Goal: Transaction & Acquisition: Book appointment/travel/reservation

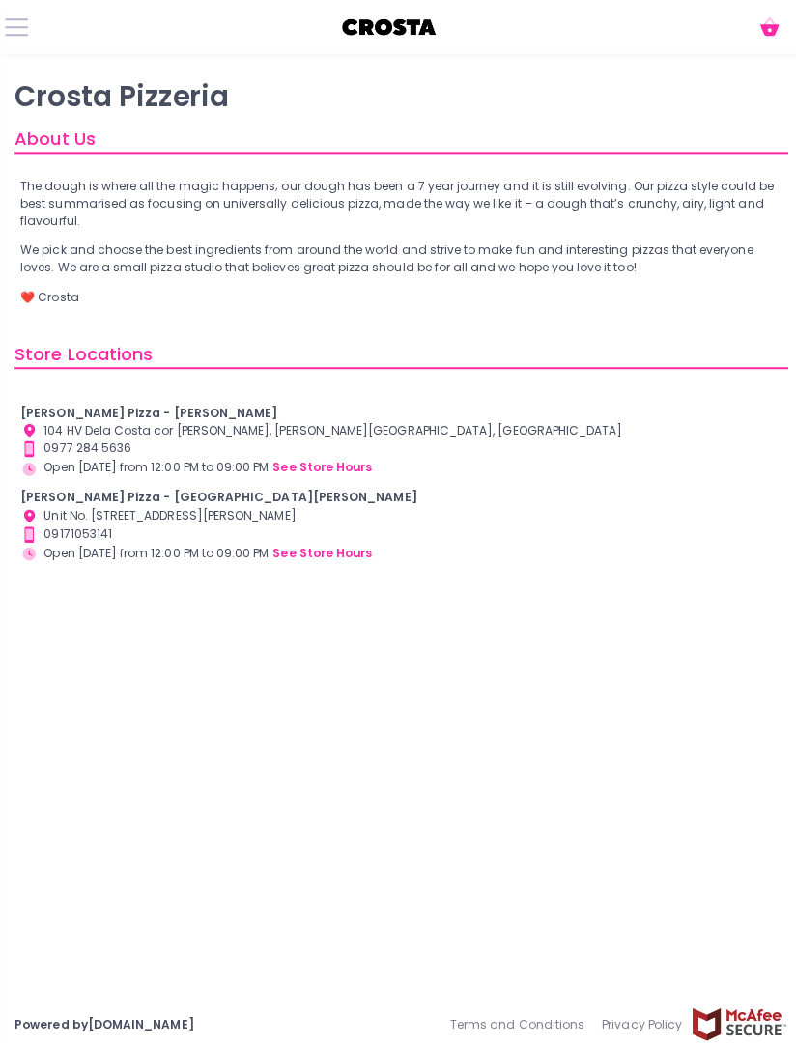
click at [304, 551] on button "see store hours" at bounding box center [320, 548] width 100 height 19
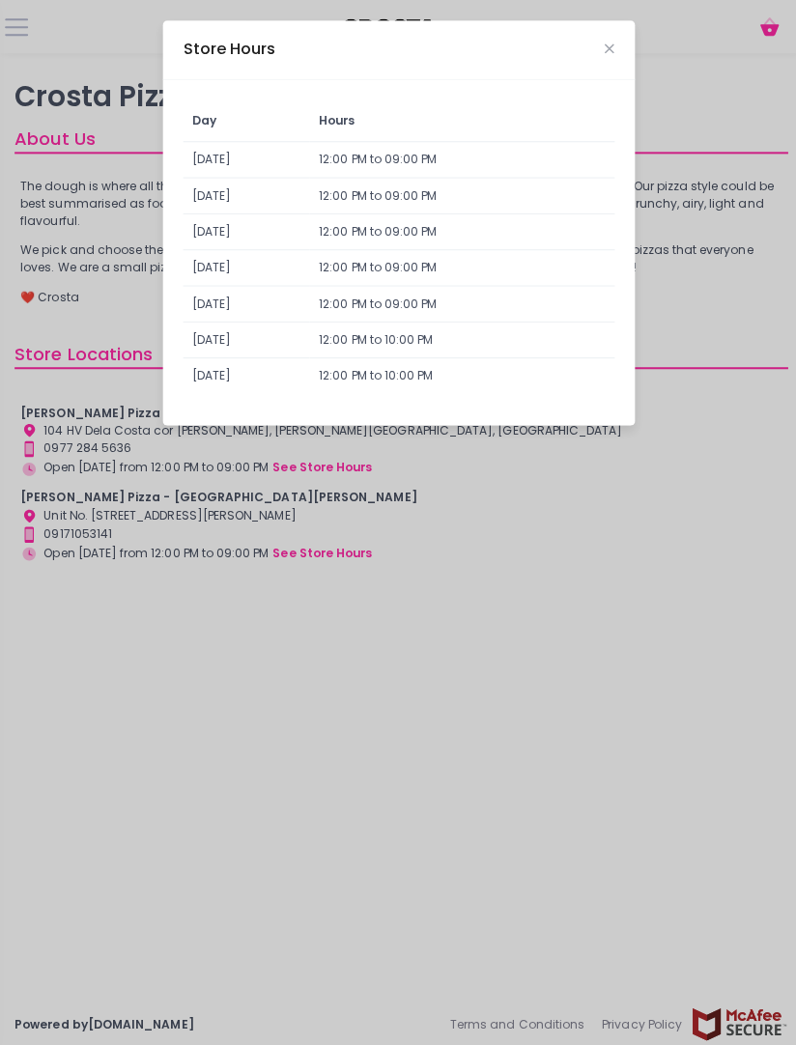
click at [688, 787] on div "Store Hours Day Hours Sunday 12:00 PM to 09:00 PM Monday 12:00 PM to 09:00 PM T…" at bounding box center [398, 522] width 796 height 1045
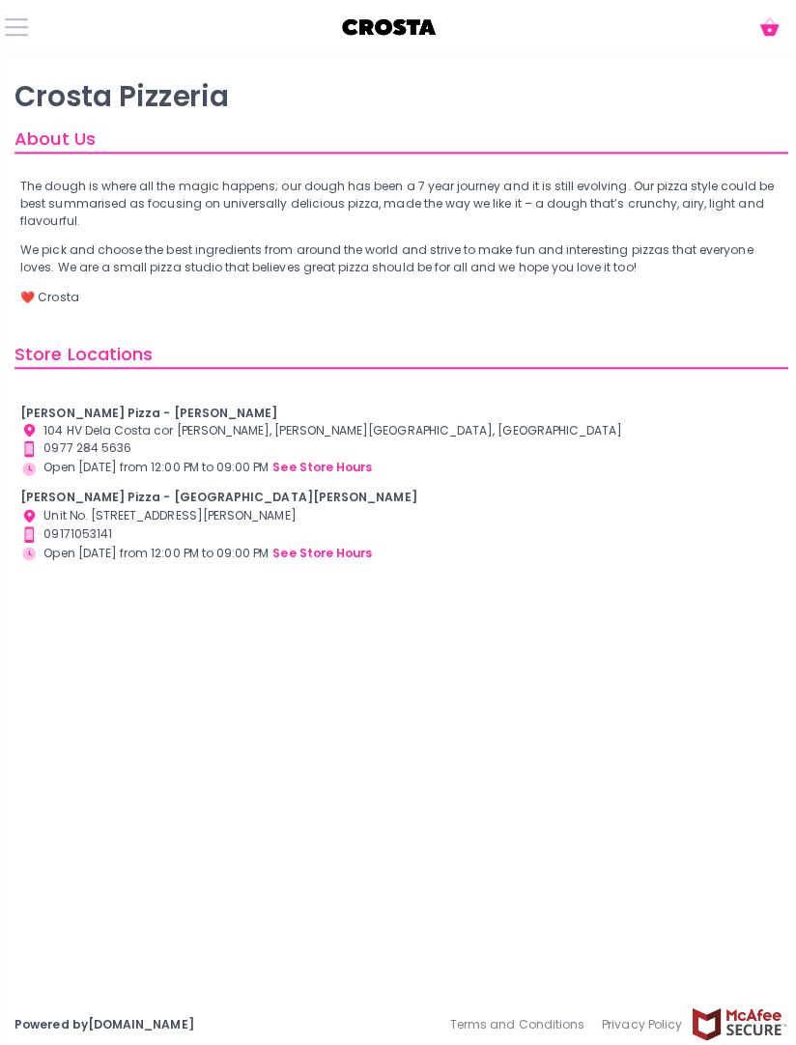
click at [14, 26] on span at bounding box center [16, 27] width 23 height 2
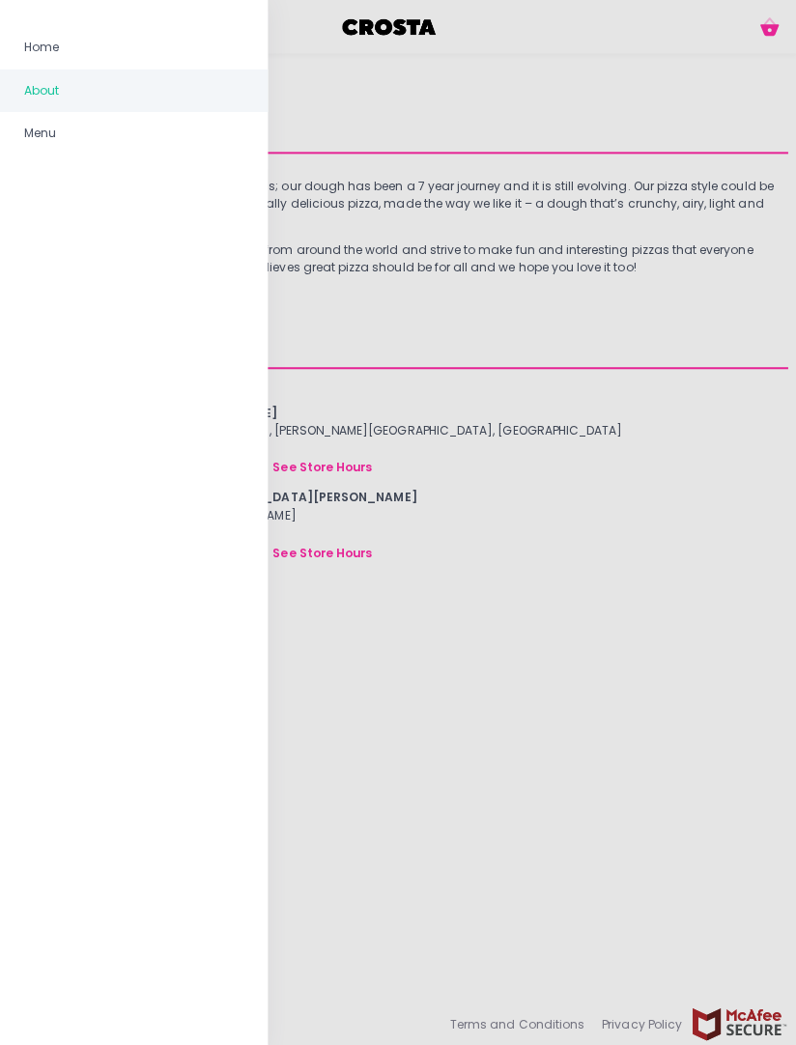
click at [106, 130] on span "Menu" at bounding box center [132, 132] width 217 height 25
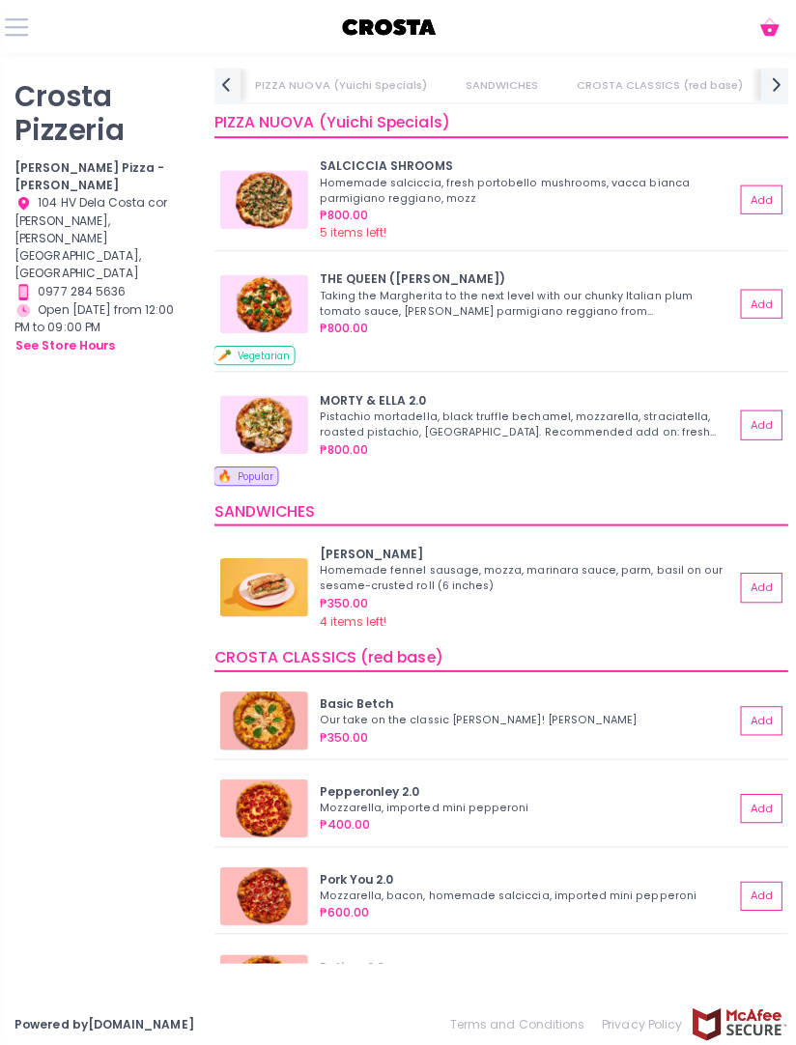
scroll to position [0, 192]
click at [115, 333] on button "see store hours" at bounding box center [64, 342] width 100 height 19
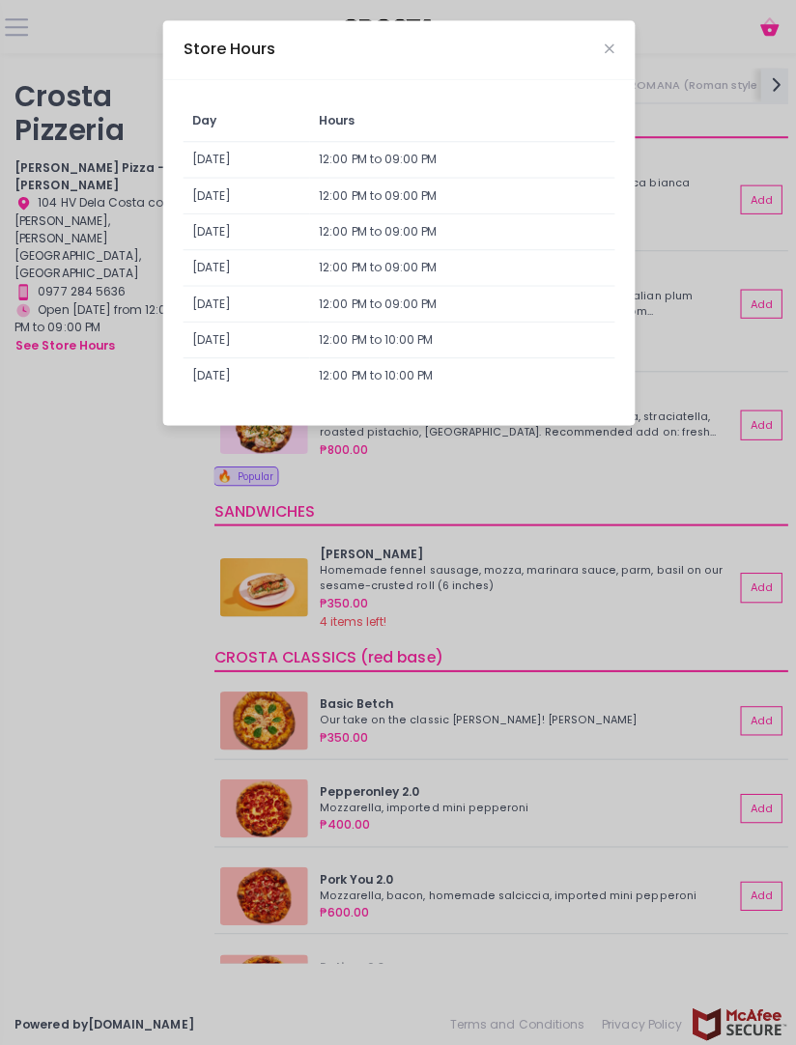
click at [108, 502] on div "Store Hours Day Hours Sunday 12:00 PM to 09:00 PM Monday 12:00 PM to 09:00 PM T…" at bounding box center [398, 522] width 796 height 1045
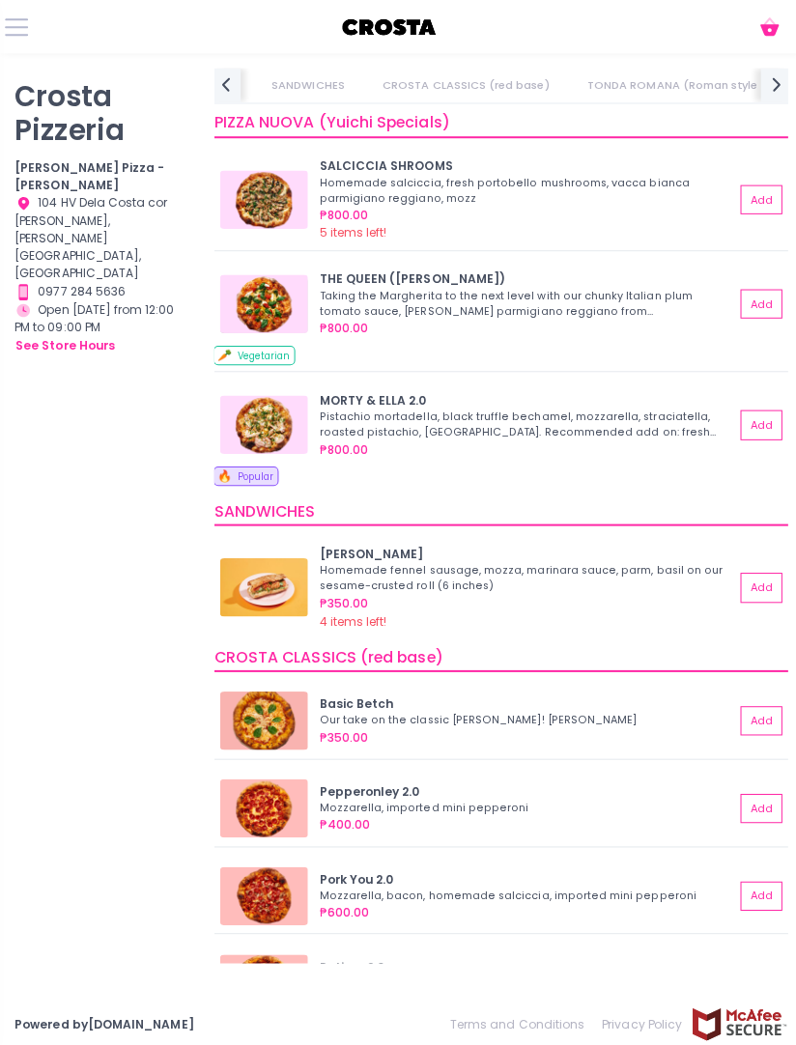
click at [24, 28] on span at bounding box center [16, 27] width 23 height 2
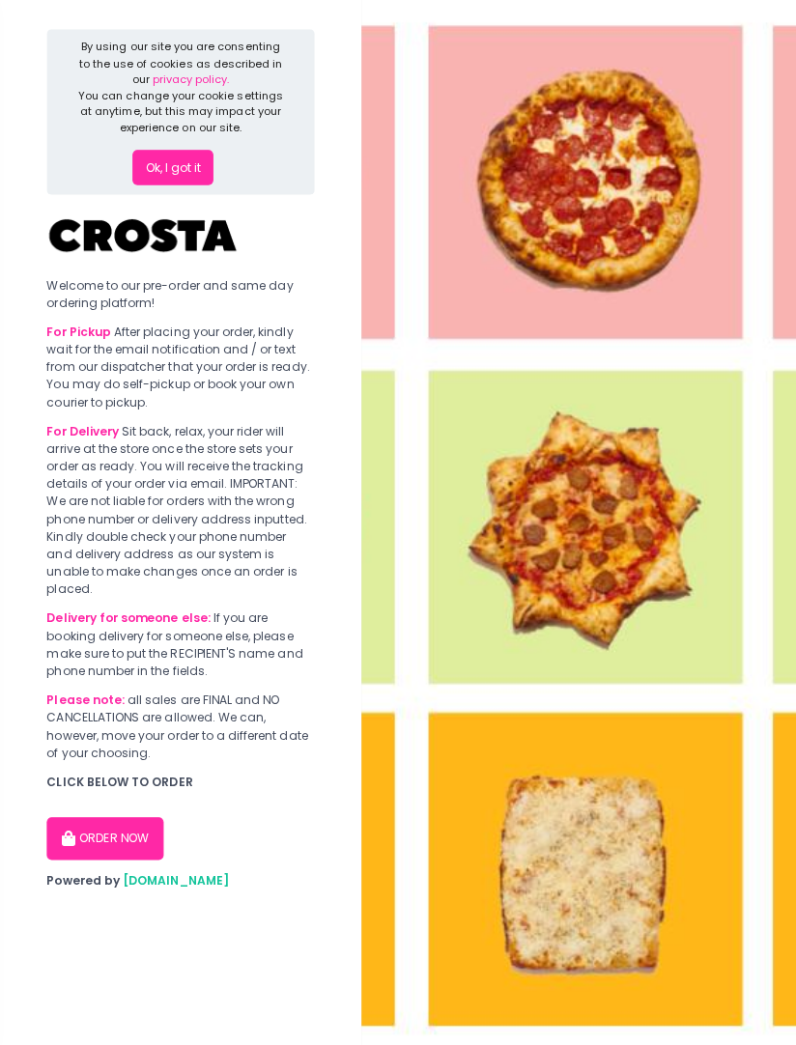
click at [121, 811] on button "ORDER NOW" at bounding box center [104, 832] width 116 height 43
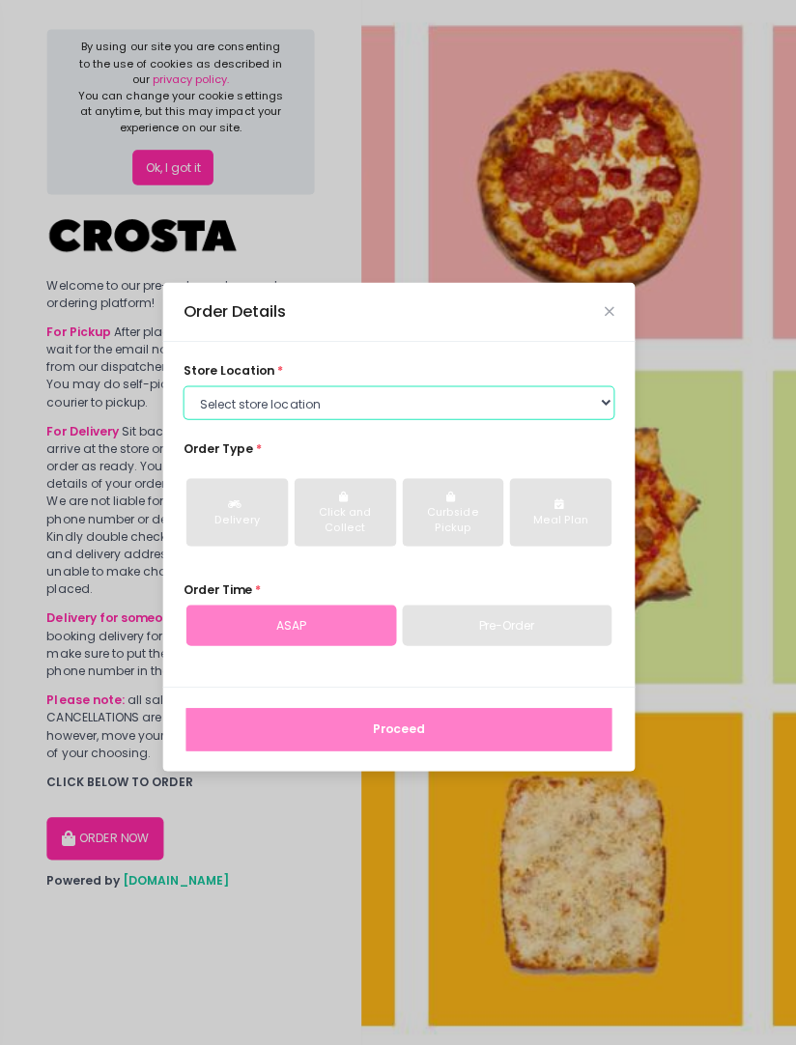
click at [434, 417] on select "Select store location [PERSON_NAME] Pizza - [PERSON_NAME] Pizza - [GEOGRAPHIC_D…" at bounding box center [396, 400] width 428 height 35
select select "65090bae48156caed44a5eb4"
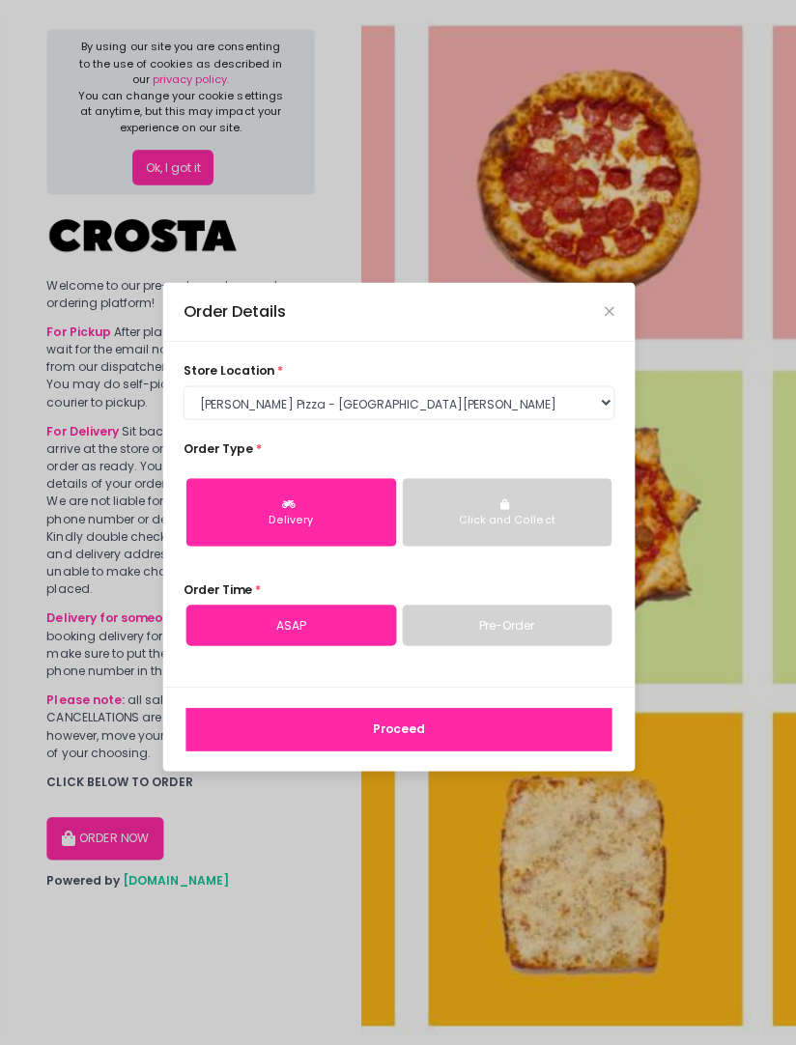
click at [520, 640] on link "Pre-Order" at bounding box center [503, 620] width 209 height 41
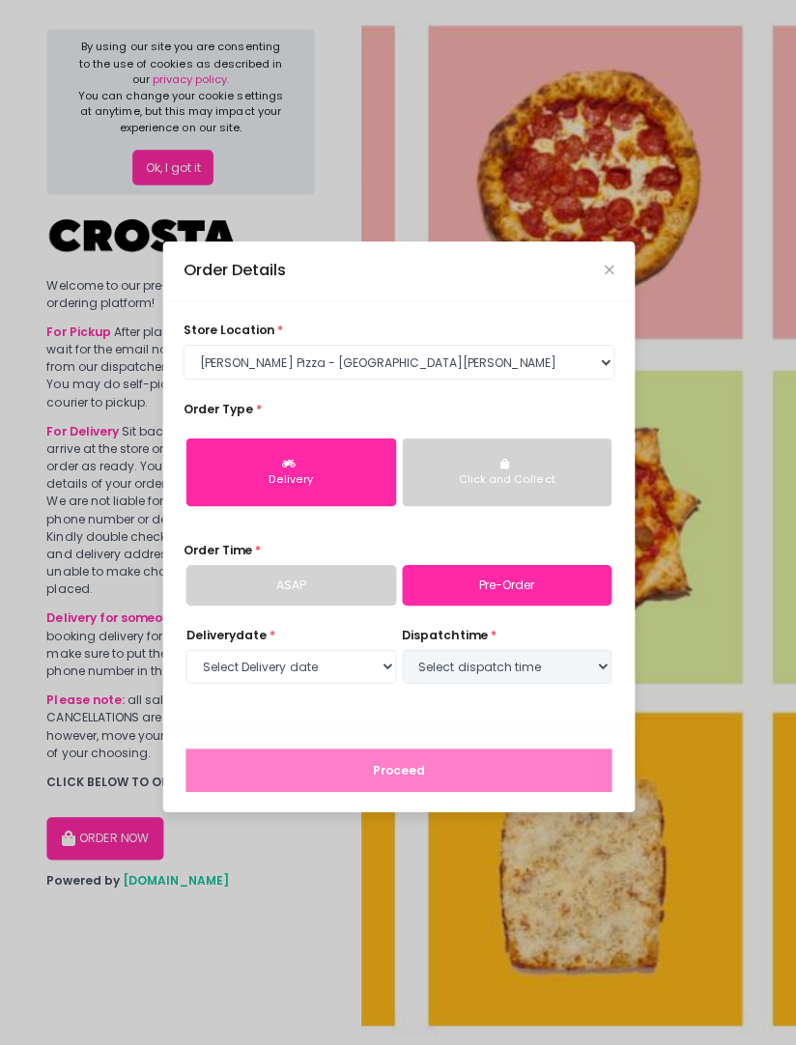
select select "[DATE]"
click at [528, 679] on select "Select dispatch time 04:00 PM - 04:30 PM 04:30 PM - 05:00 PM 05:00 PM - 05:30 P…" at bounding box center [503, 661] width 209 height 35
select select "20:30"
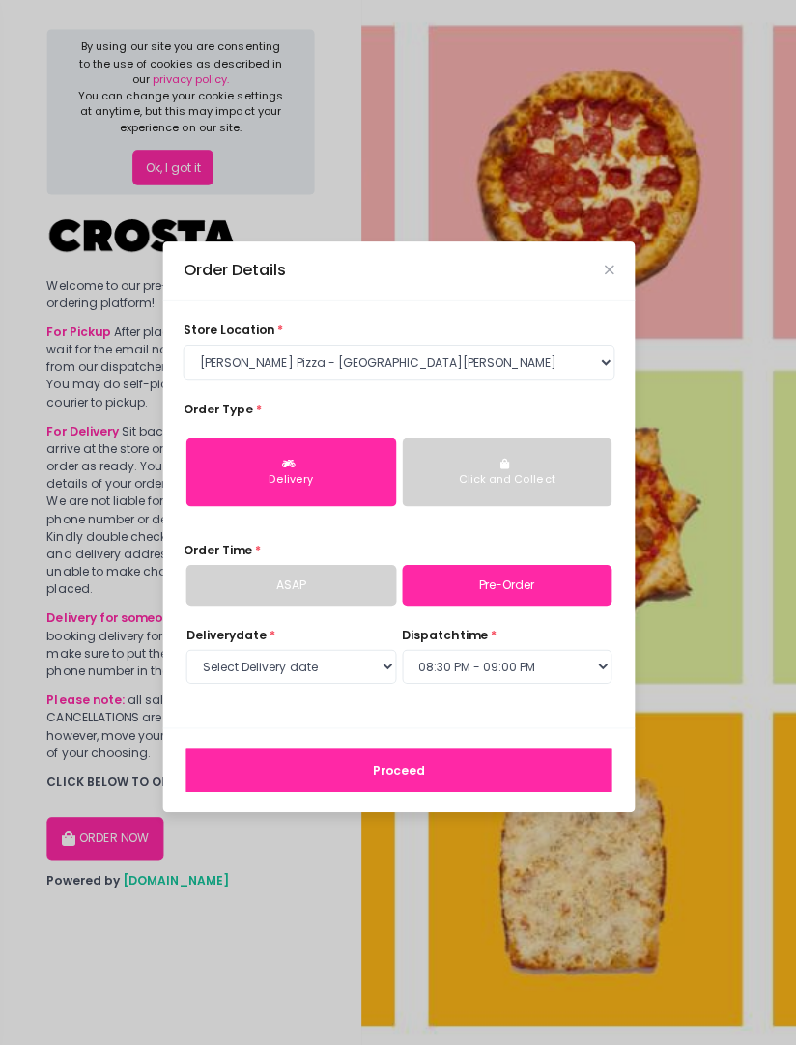
click at [575, 492] on button "Click and Collect" at bounding box center [503, 469] width 209 height 68
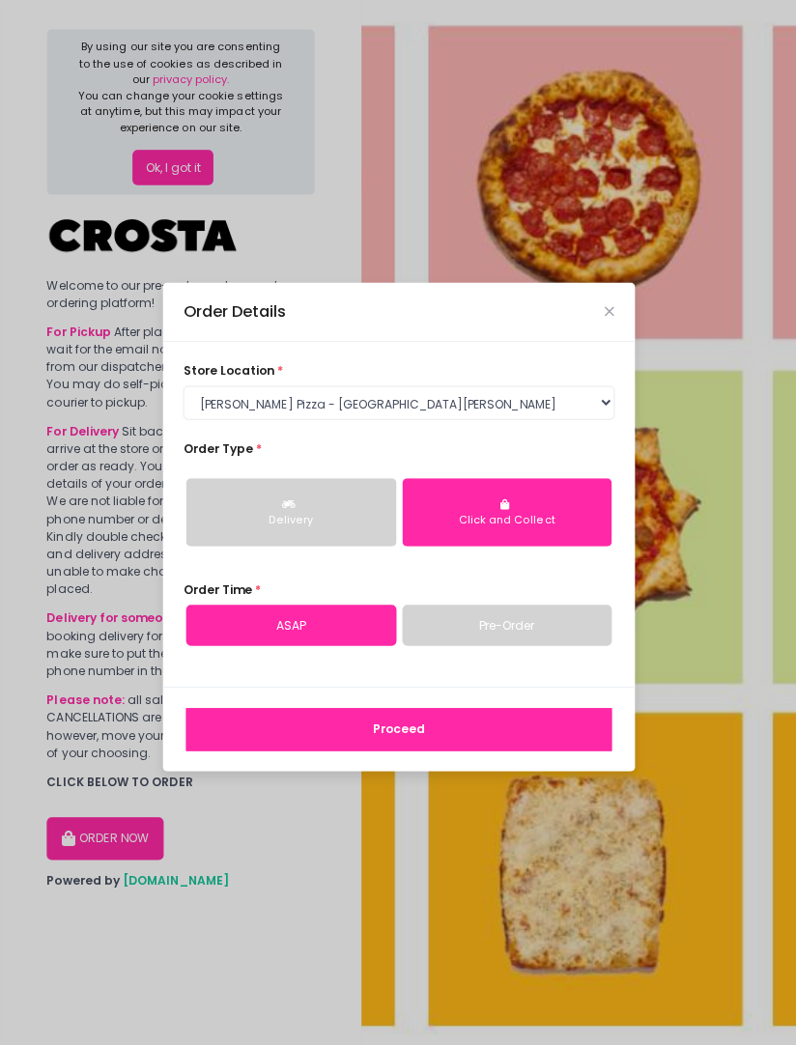
click at [561, 640] on link "Pre-Order" at bounding box center [503, 620] width 209 height 41
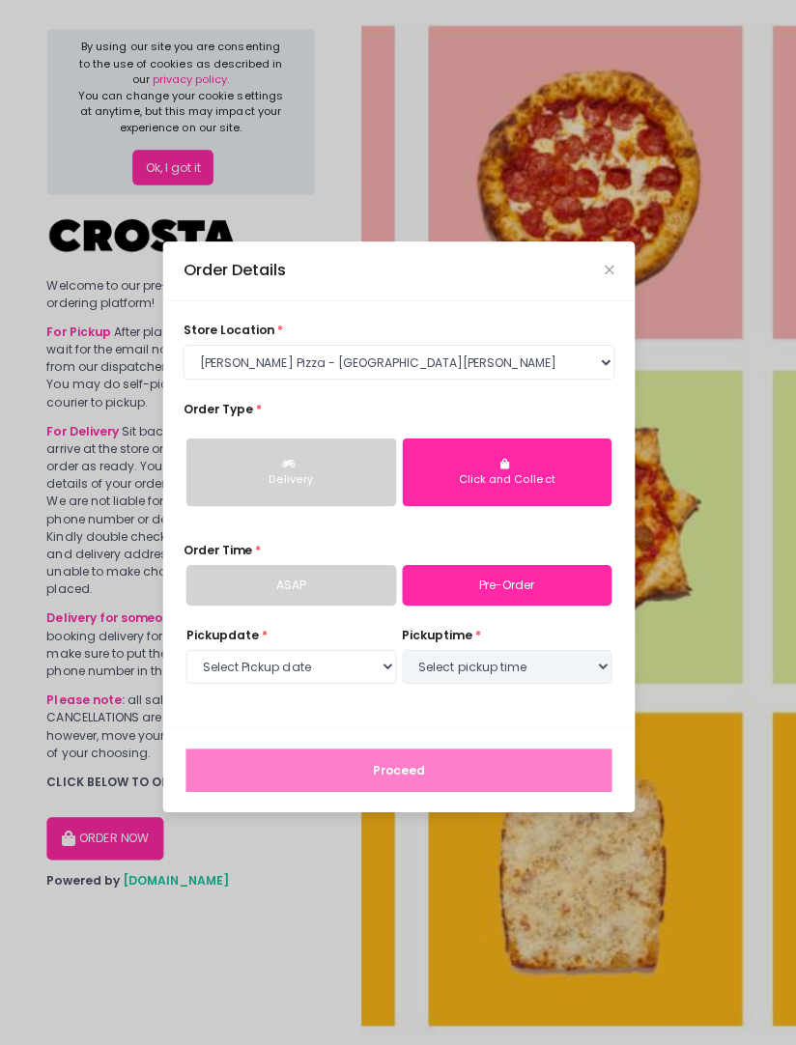
select select "[DATE]"
click at [556, 679] on select "Select pickup time 04:00 PM - 04:30 PM 04:30 PM - 05:00 PM 05:00 PM - 05:30 PM …" at bounding box center [503, 661] width 209 height 35
select select "20:30"
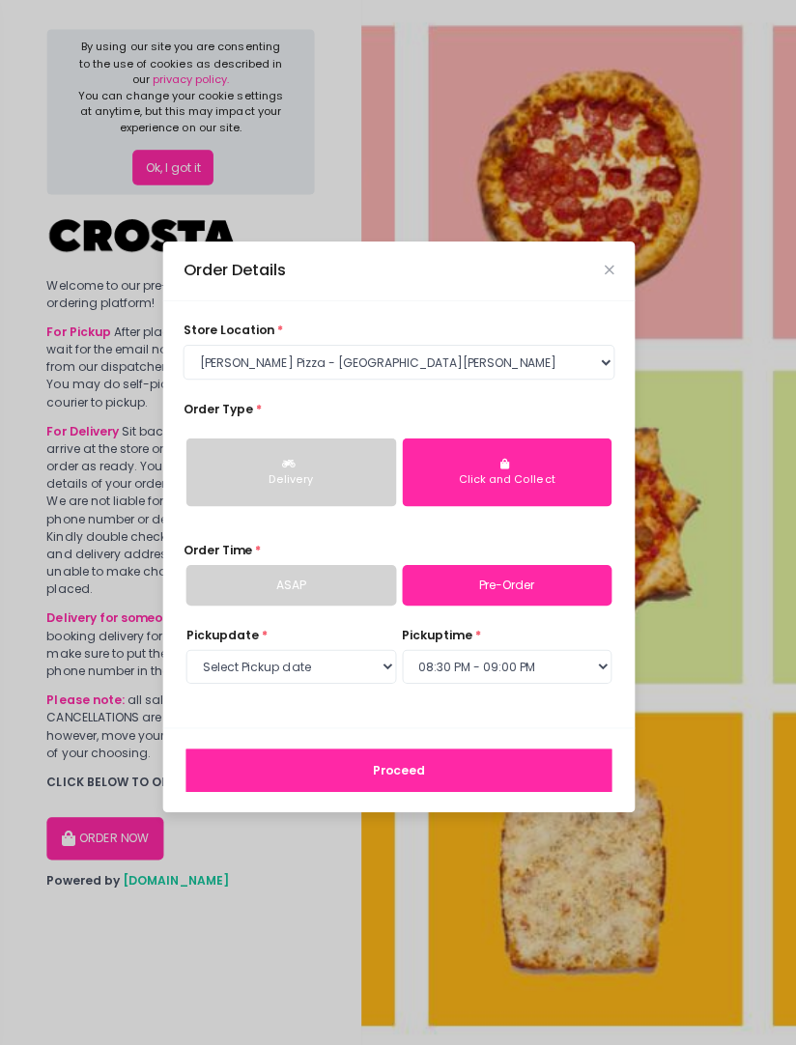
click at [533, 785] on button "Proceed" at bounding box center [396, 764] width 422 height 43
